Goal: Task Accomplishment & Management: Complete application form

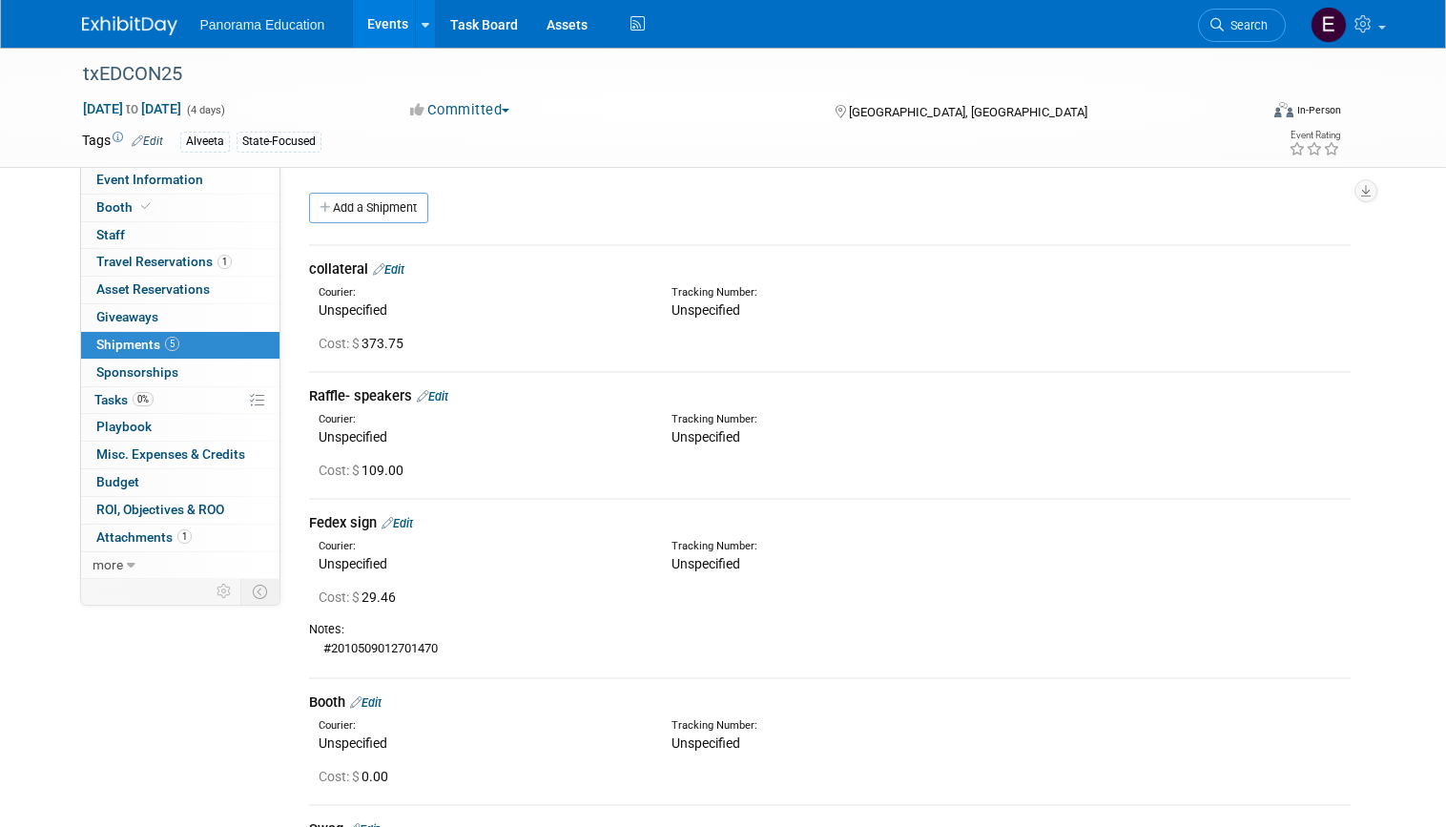
click at [1222, 33] on link "Search" at bounding box center [1242, 25] width 88 height 33
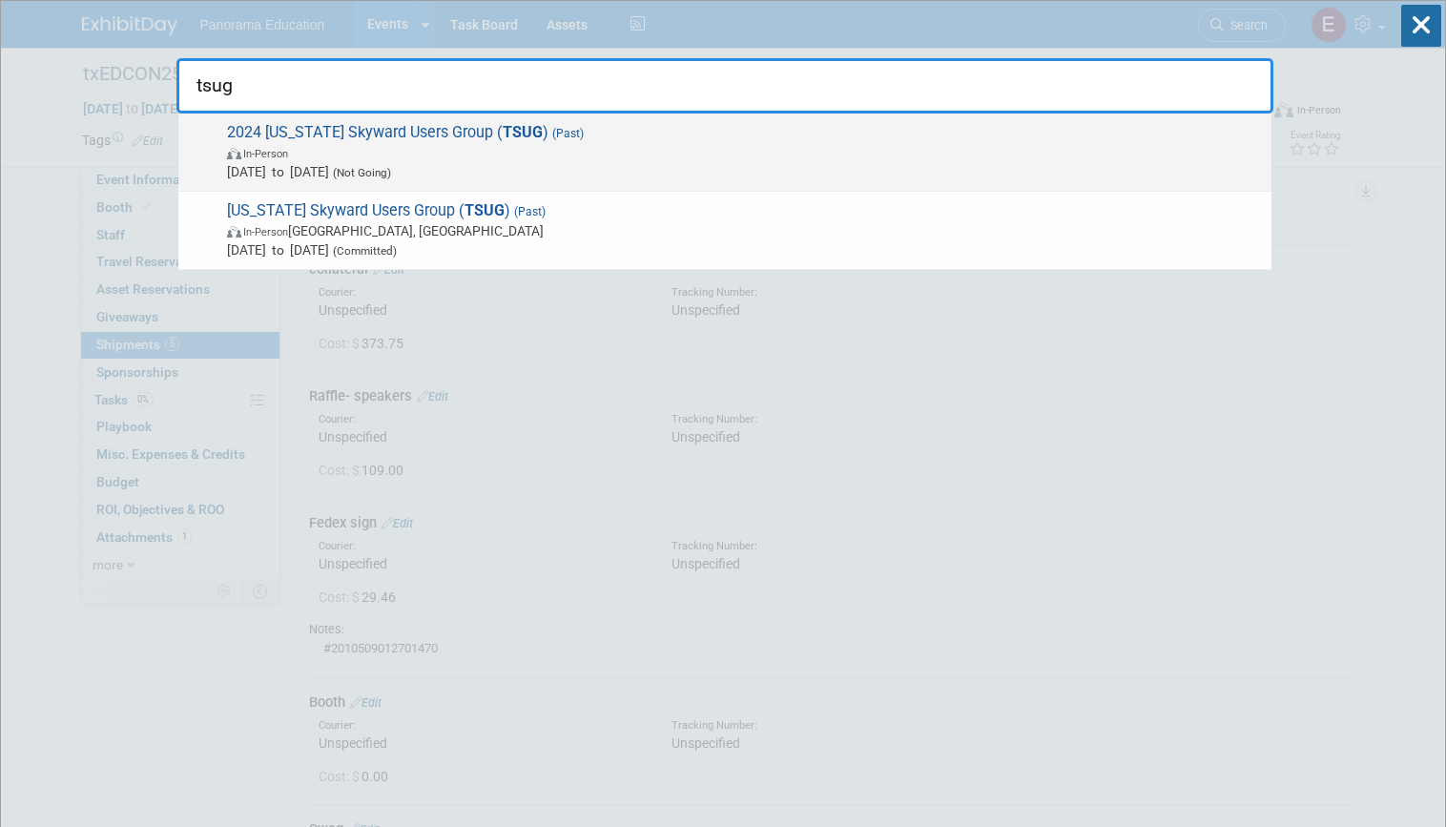
type input "tsug"
click at [587, 169] on span "Oct 14, 2024 to Oct 16, 2024 (Not Going)" at bounding box center [744, 171] width 1035 height 19
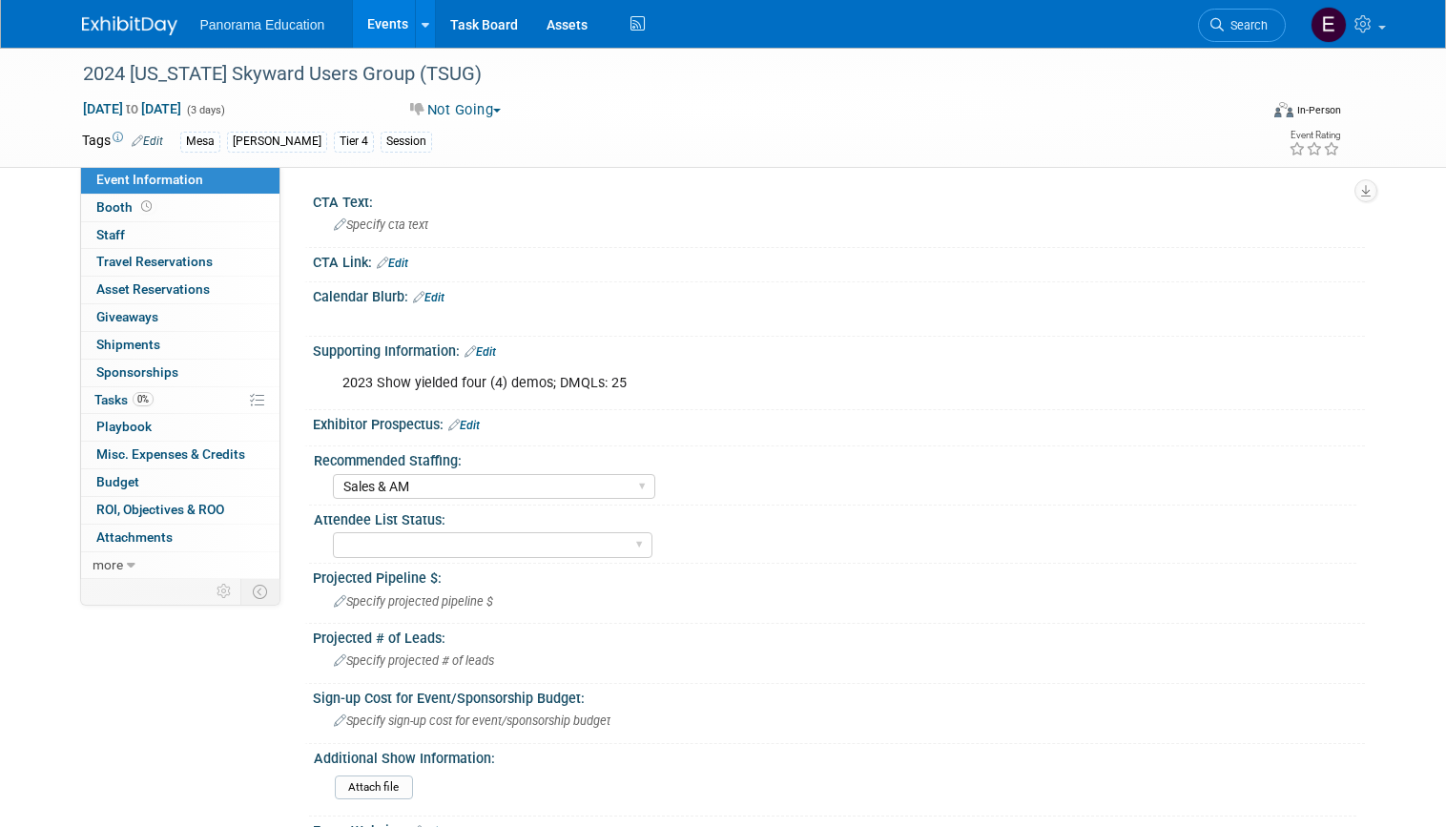
select select "Sales & AM"
click at [145, 30] on img at bounding box center [129, 25] width 95 height 19
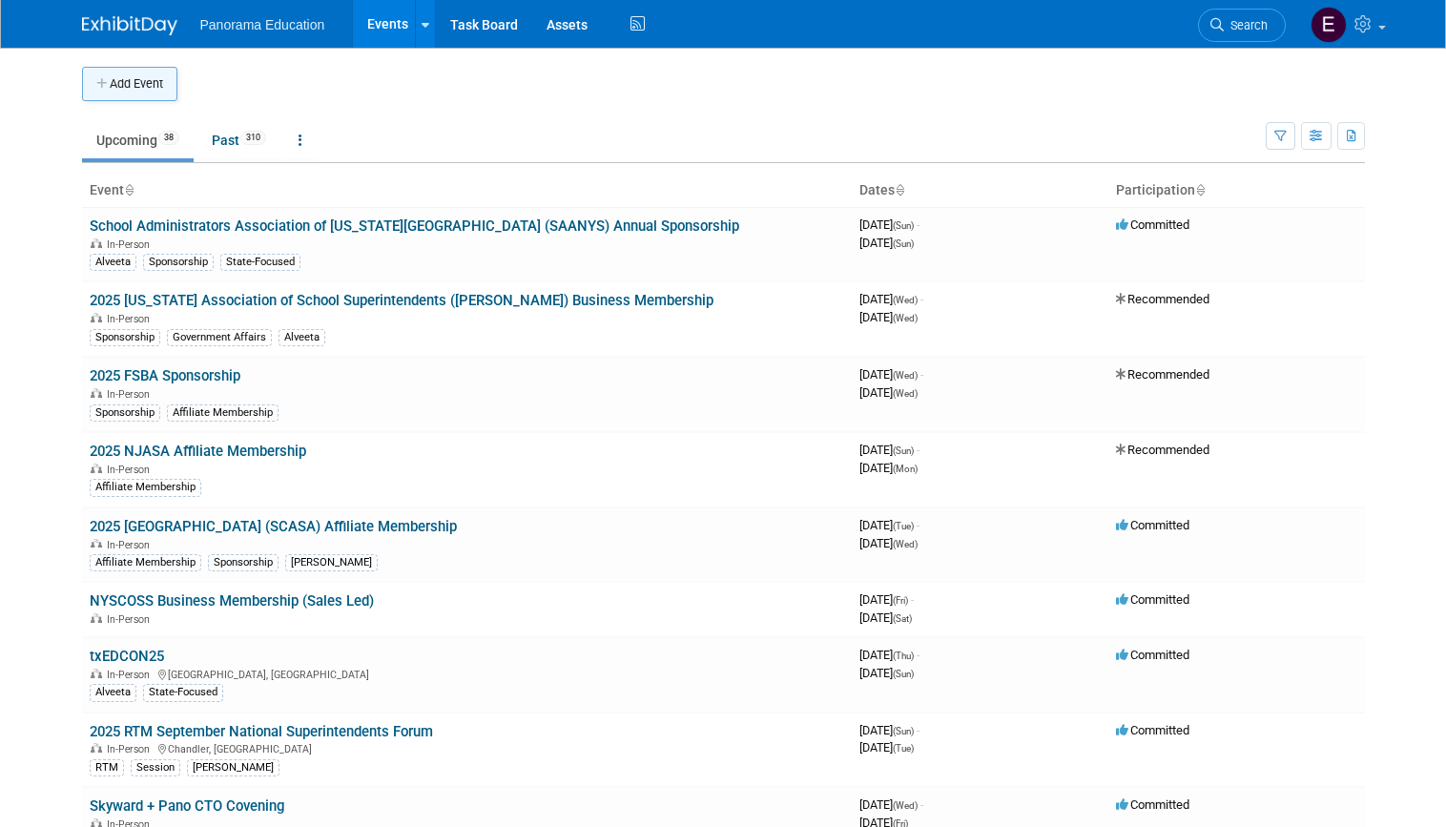
click at [161, 89] on button "Add Event" at bounding box center [129, 84] width 95 height 34
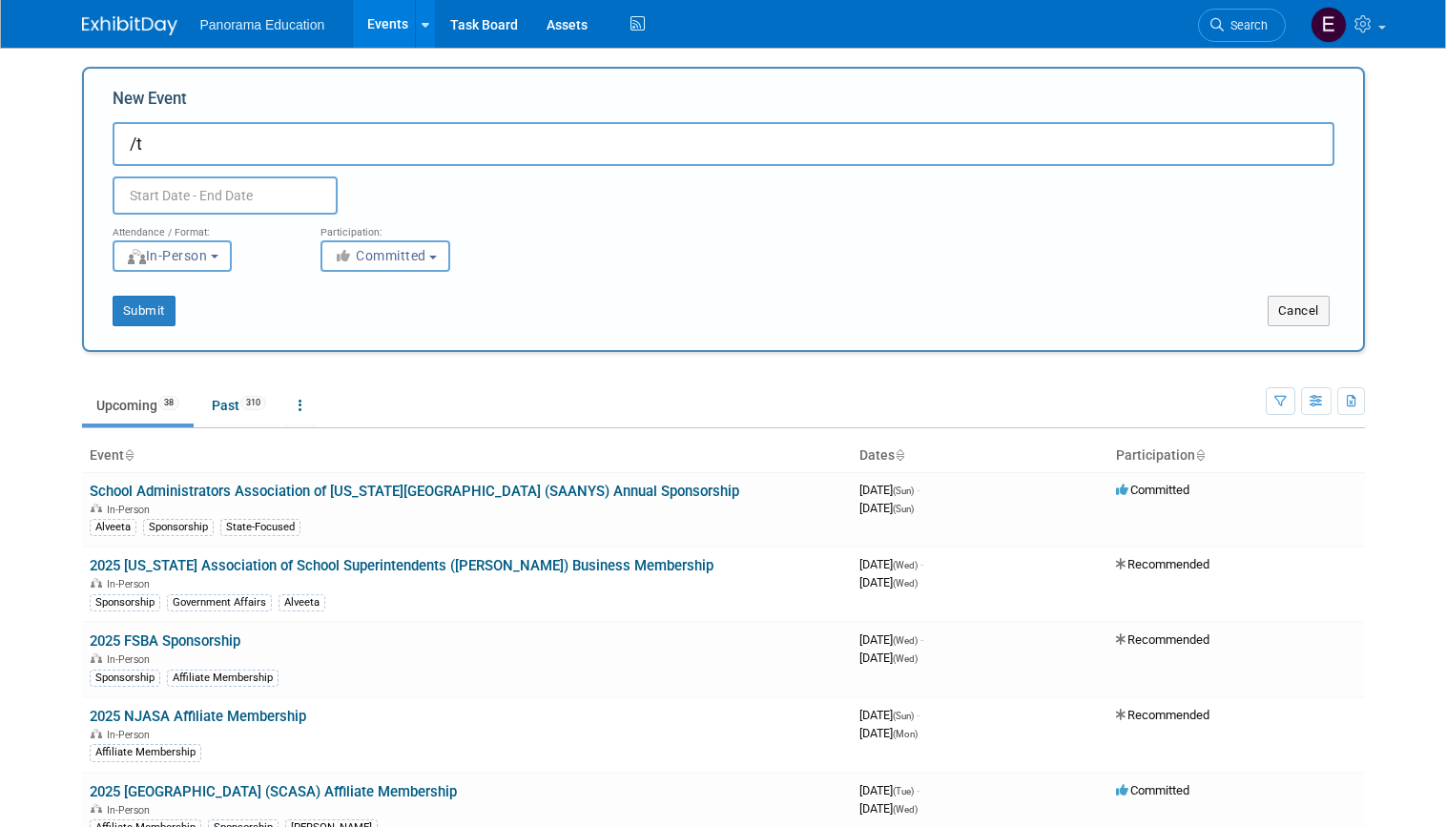
type input "/"
type input "TSUG 2025- Sales led/Skyward"
click at [217, 184] on input "text" at bounding box center [225, 195] width 225 height 38
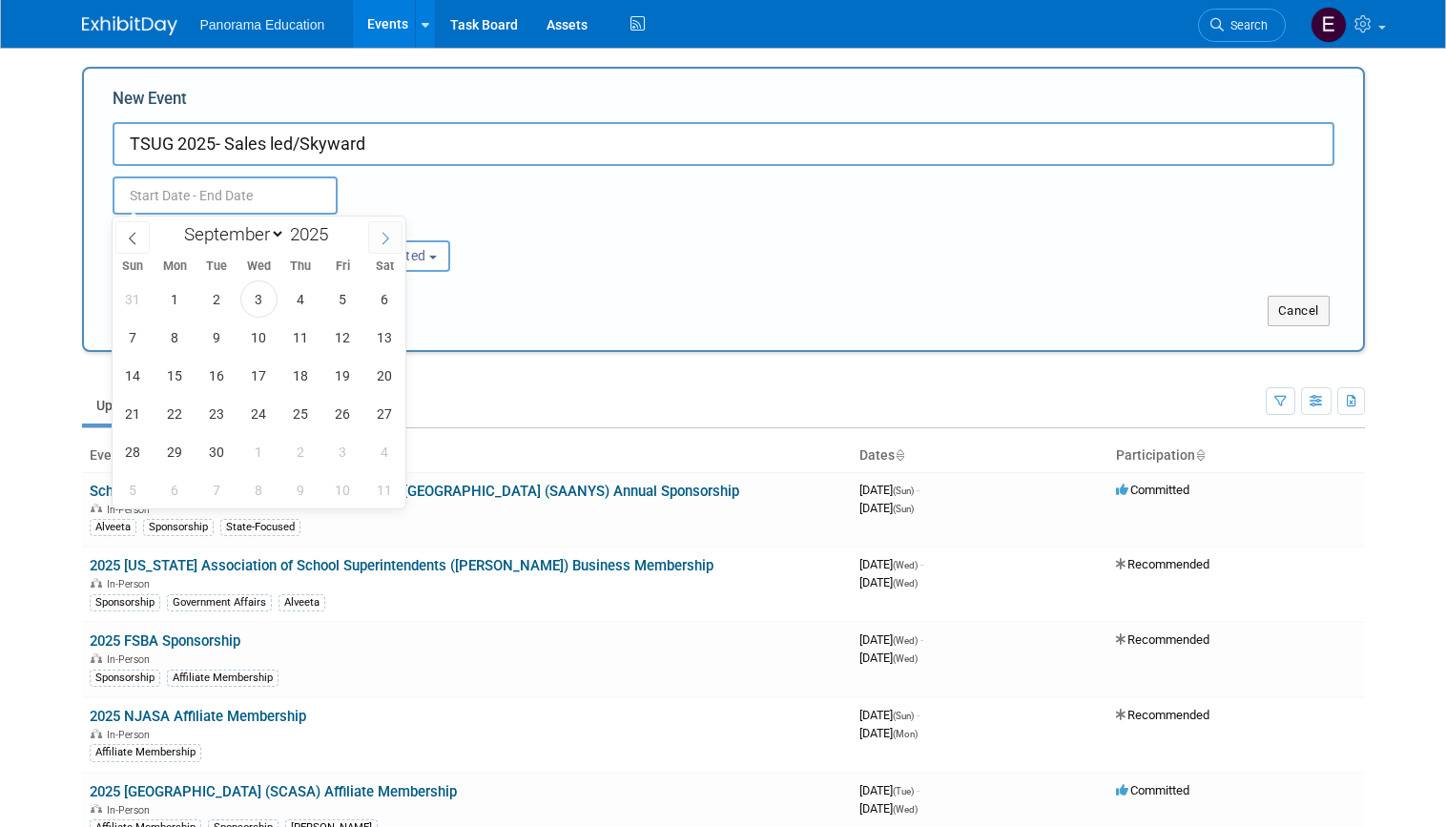
click at [387, 236] on icon at bounding box center [385, 238] width 13 height 13
select select "9"
